Goal: Task Accomplishment & Management: Use online tool/utility

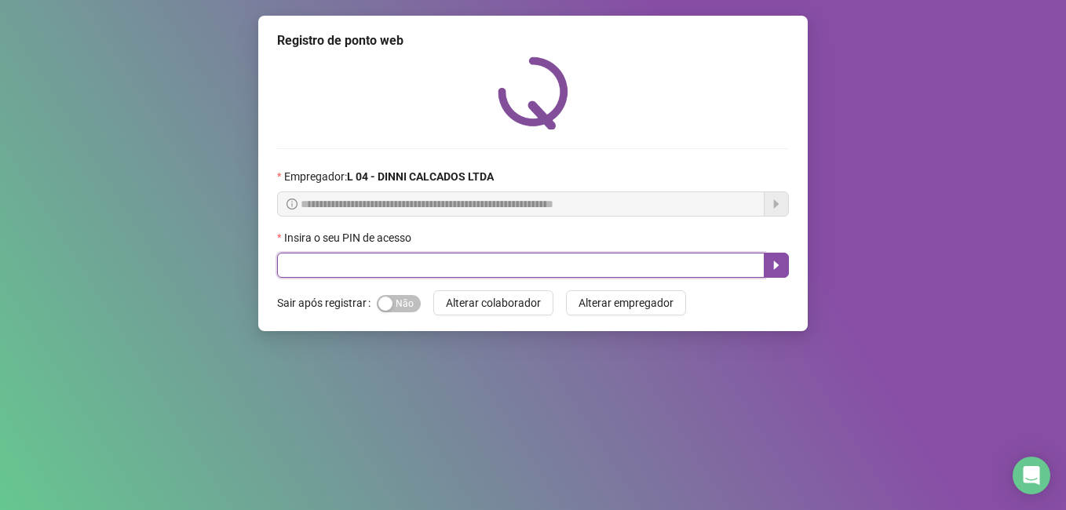
click at [428, 268] on input "text" at bounding box center [520, 265] width 487 height 25
type input "*****"
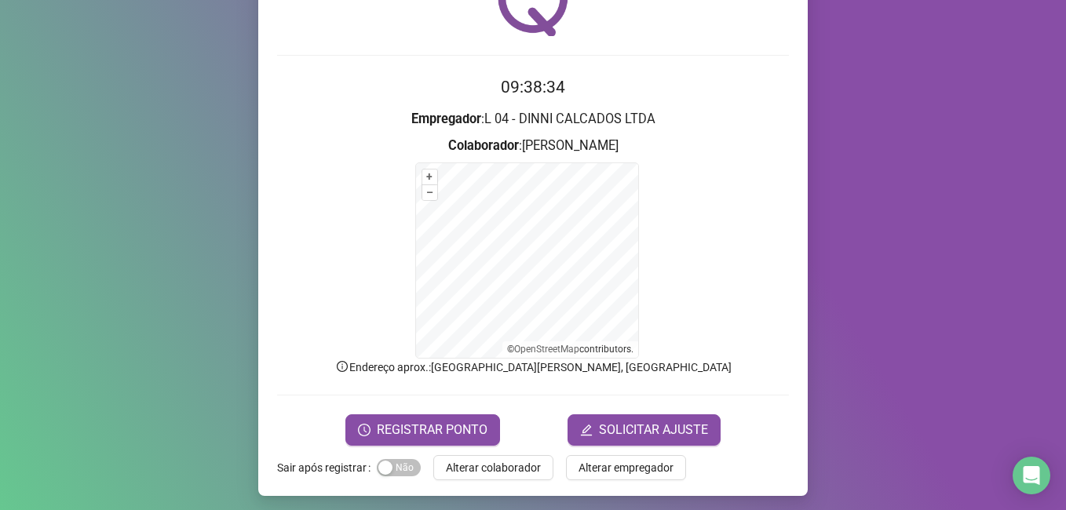
scroll to position [98, 0]
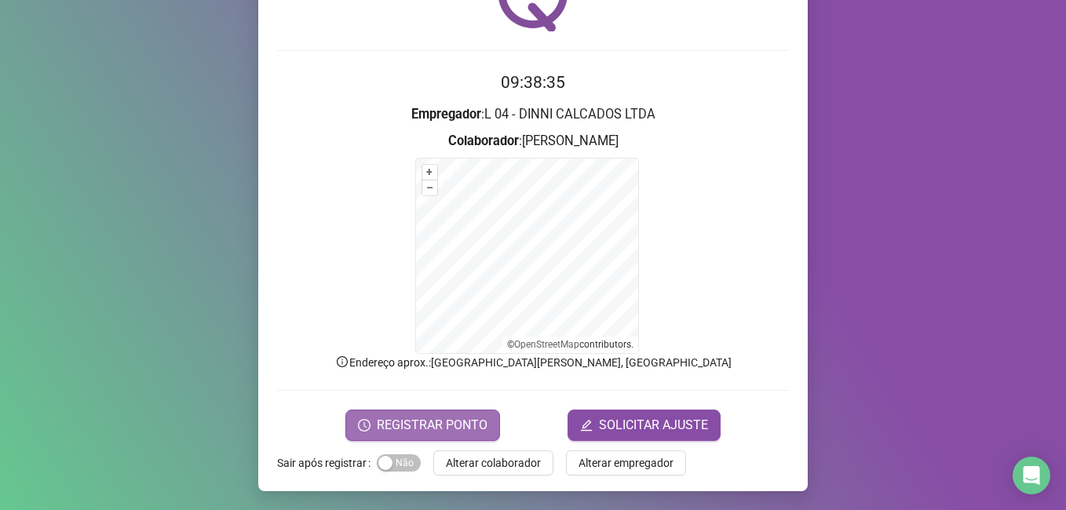
click at [410, 432] on span "REGISTRAR PONTO" at bounding box center [432, 425] width 111 height 19
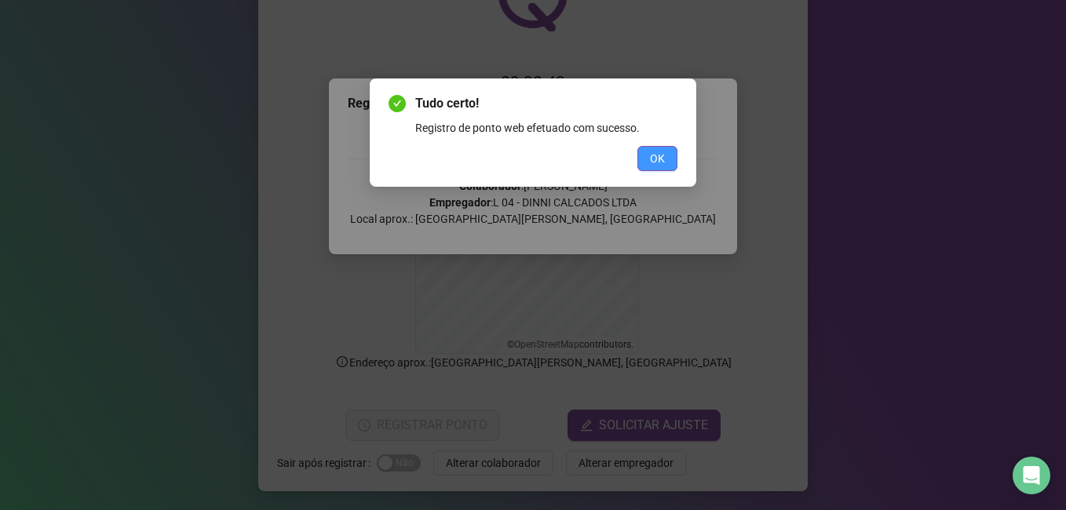
click at [670, 155] on button "OK" at bounding box center [657, 158] width 40 height 25
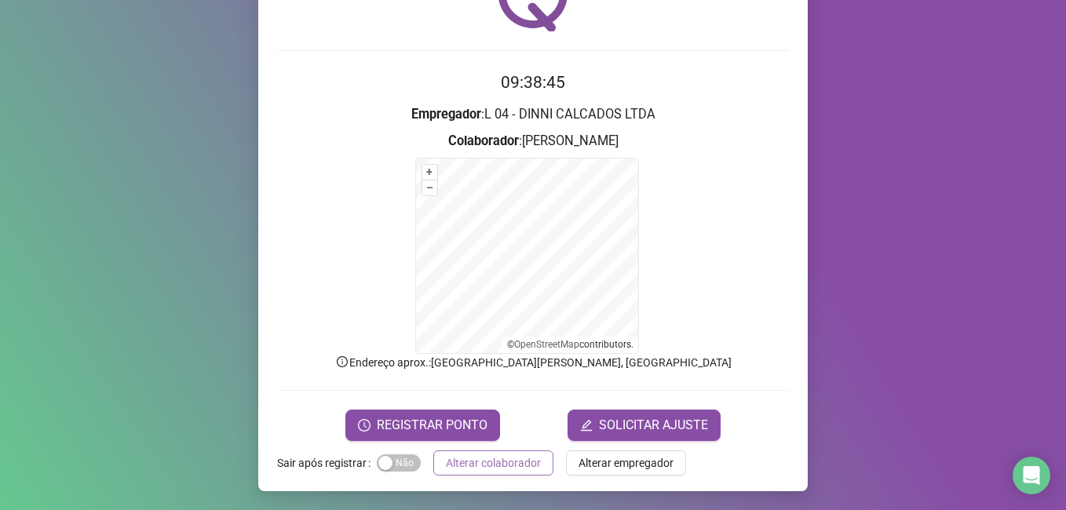
click at [487, 465] on span "Alterar colaborador" at bounding box center [493, 462] width 95 height 17
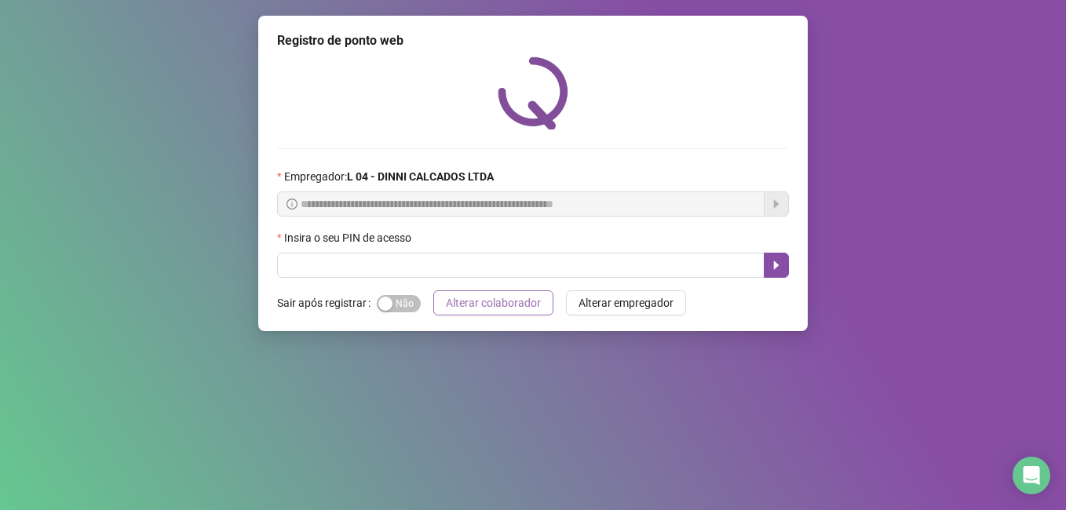
scroll to position [0, 0]
click at [421, 273] on input "text" at bounding box center [520, 265] width 487 height 25
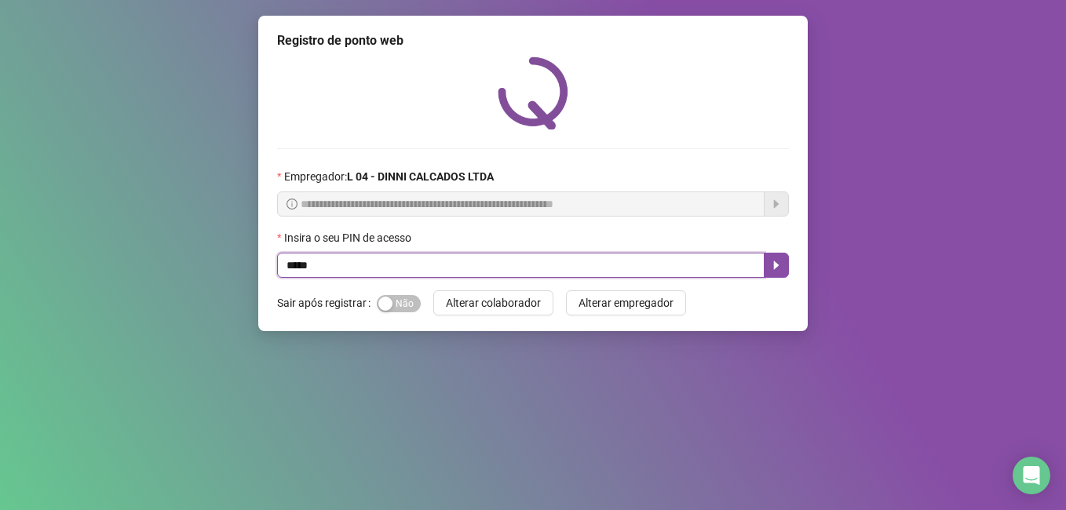
type input "*****"
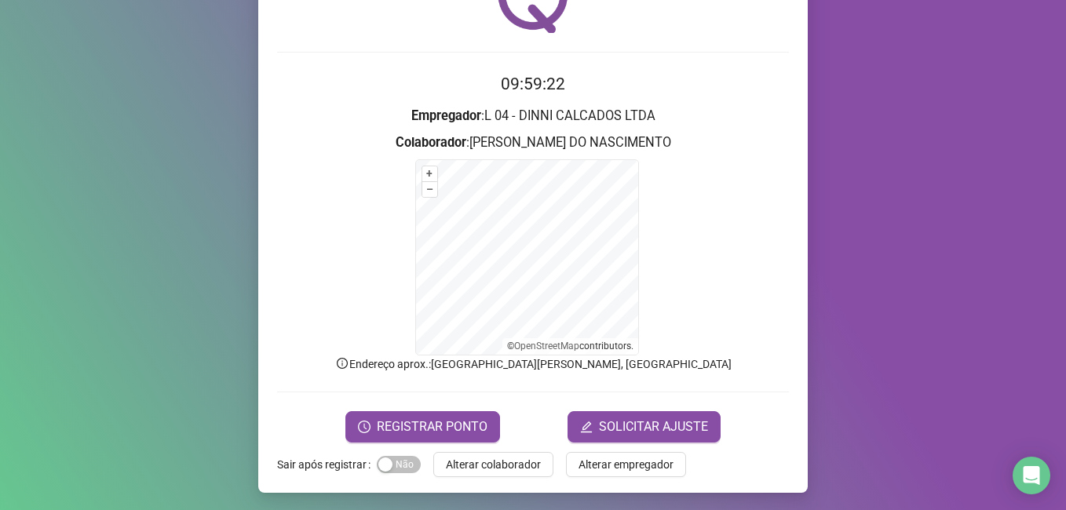
scroll to position [98, 0]
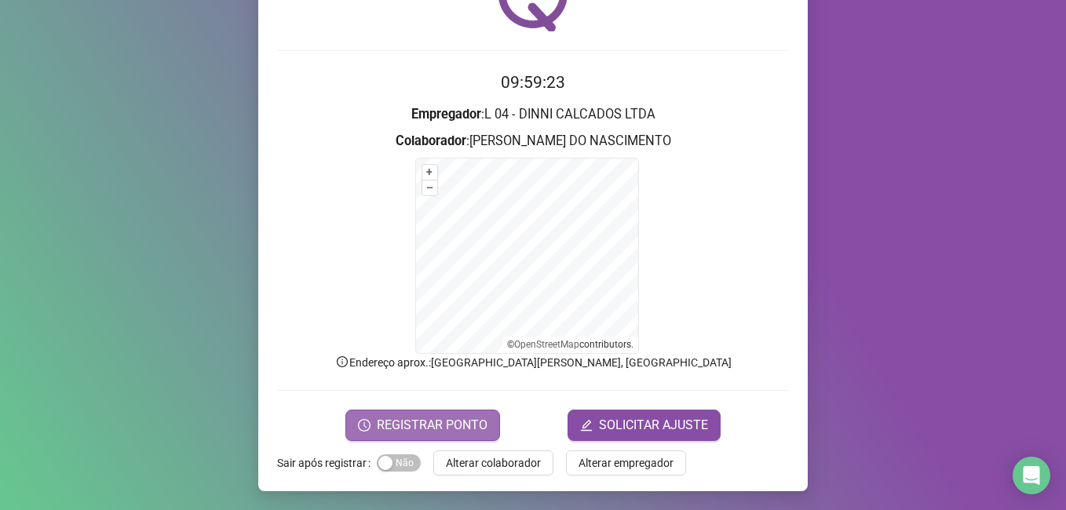
click at [455, 429] on span "REGISTRAR PONTO" at bounding box center [432, 425] width 111 height 19
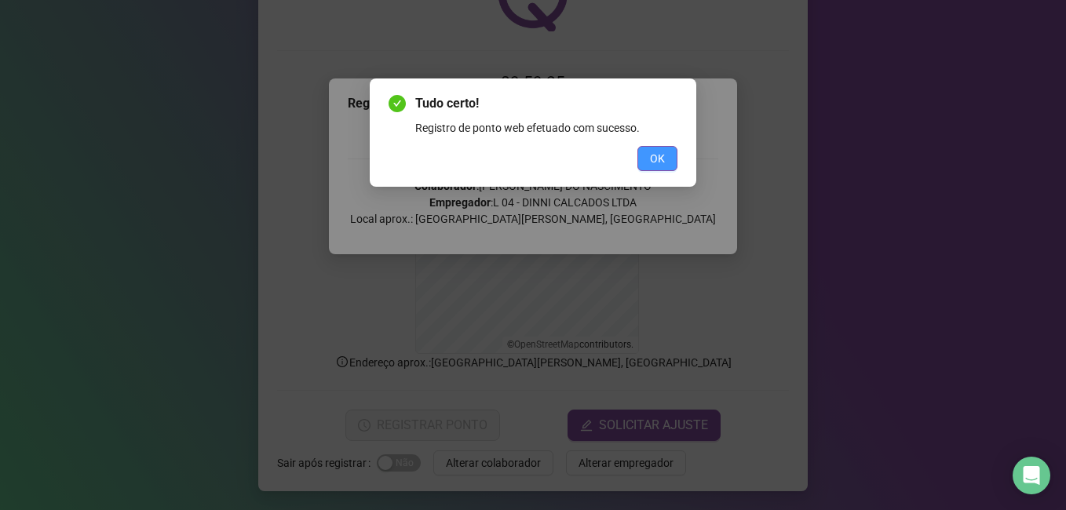
click at [676, 162] on button "OK" at bounding box center [657, 158] width 40 height 25
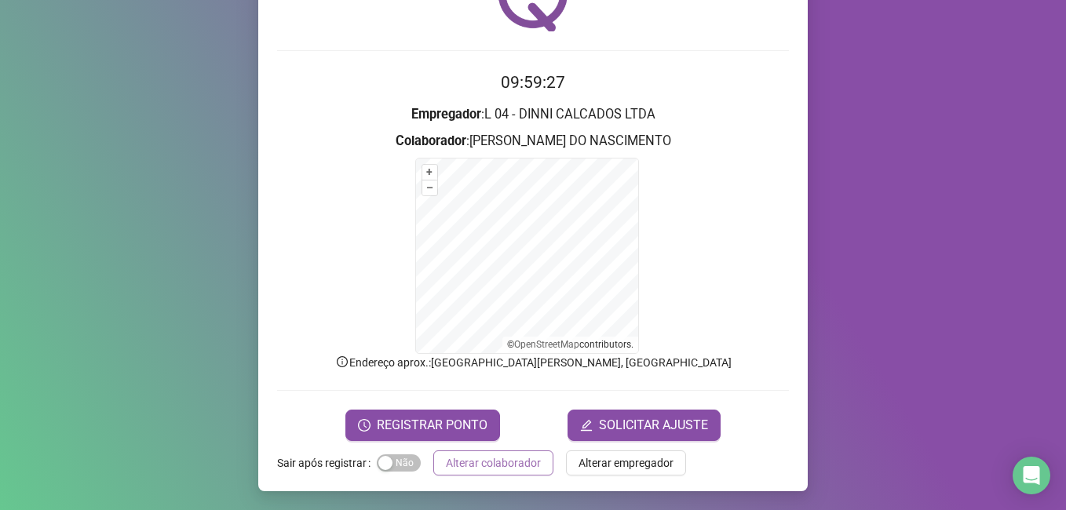
click at [473, 469] on span "Alterar colaborador" at bounding box center [493, 462] width 95 height 17
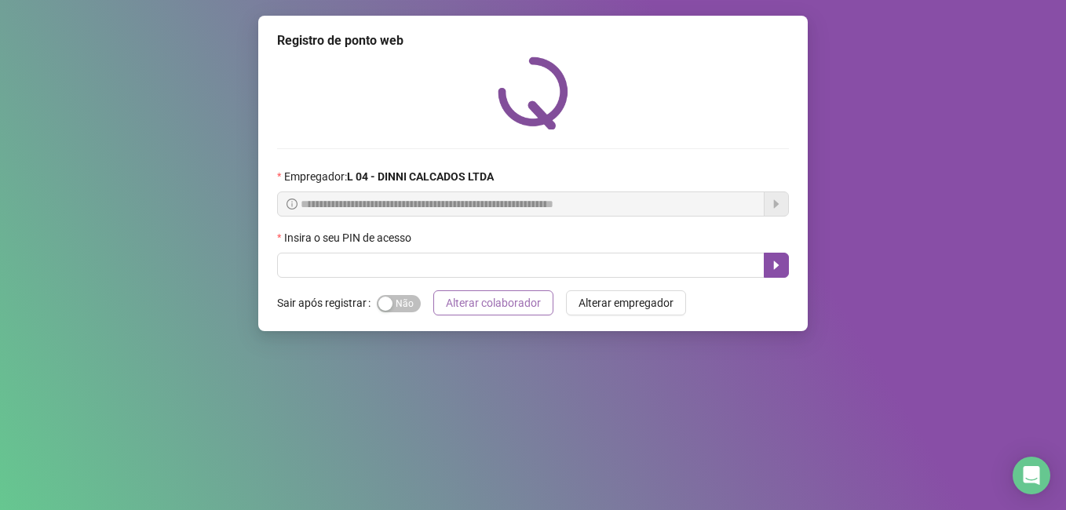
scroll to position [0, 0]
